Goal: Task Accomplishment & Management: Complete application form

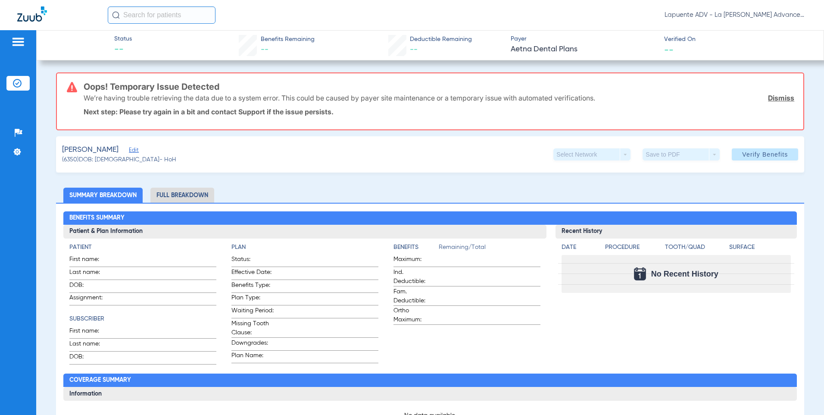
click at [137, 149] on span "Edit" at bounding box center [133, 151] width 8 height 8
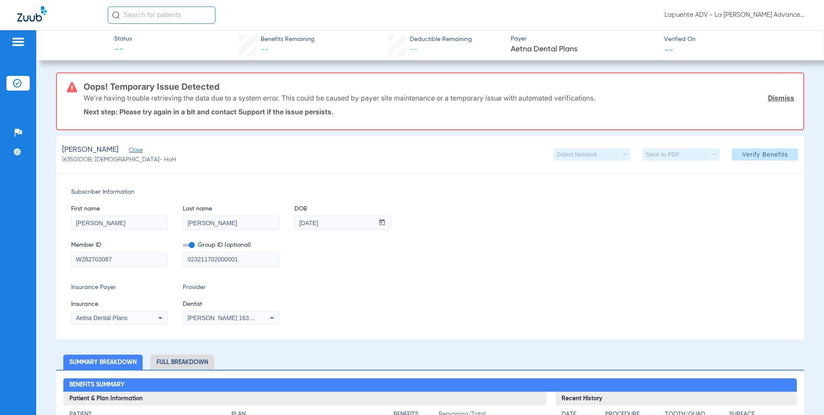
drag, startPoint x: 128, startPoint y: 264, endPoint x: 52, endPoint y: 256, distance: 77.1
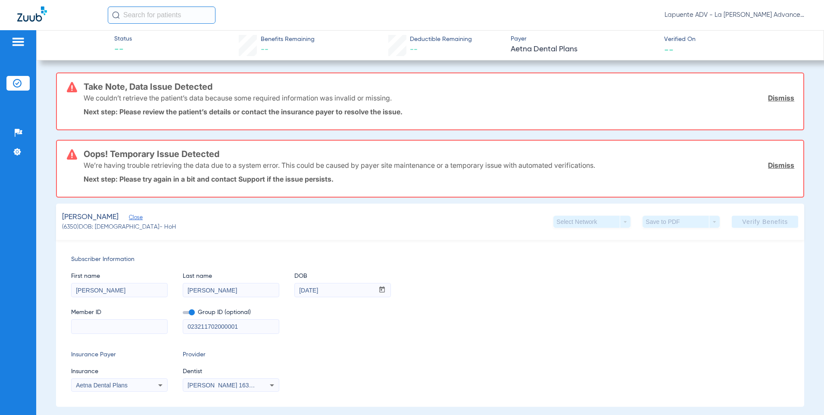
drag, startPoint x: 247, startPoint y: 321, endPoint x: 244, endPoint y: 325, distance: 4.7
click at [246, 322] on input "023211702000001" at bounding box center [231, 326] width 96 height 14
drag, startPoint x: 244, startPoint y: 325, endPoint x: 178, endPoint y: 324, distance: 65.5
click at [178, 324] on div "Member ID Group ID (optional) 023211702000001" at bounding box center [430, 316] width 718 height 33
click at [149, 324] on input at bounding box center [120, 326] width 96 height 14
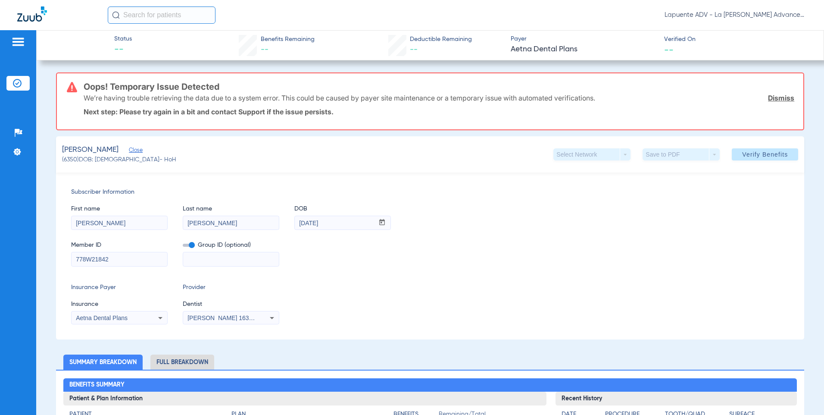
type input "778W21842"
click at [151, 319] on div "Aetna Dental Plans" at bounding box center [120, 317] width 96 height 10
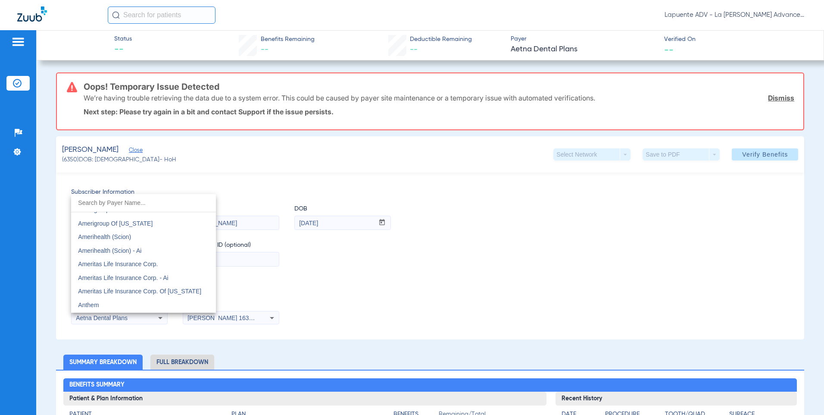
scroll to position [267, 0]
click at [137, 296] on mat-option "Anthem" at bounding box center [143, 291] width 145 height 14
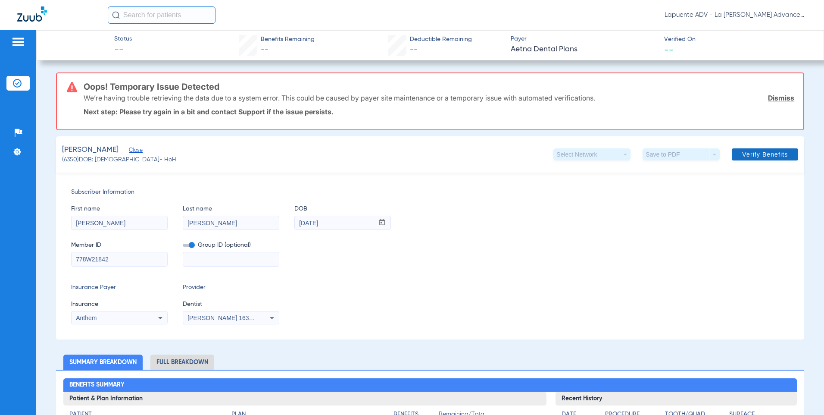
click at [410, 159] on span at bounding box center [765, 154] width 66 height 21
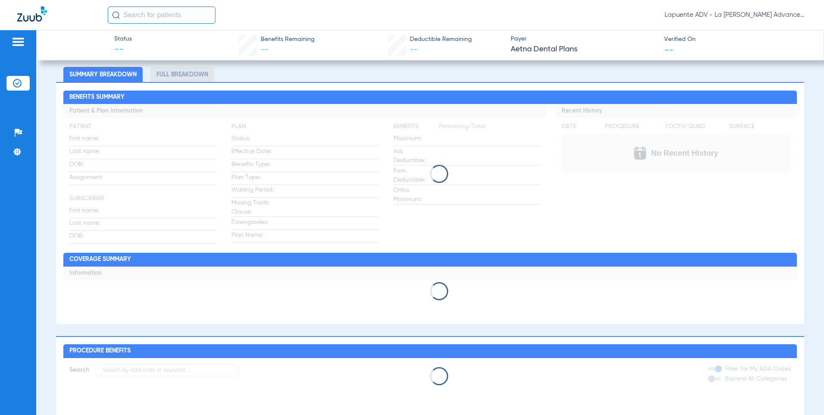
scroll to position [0, 0]
